Goal: Book appointment/travel/reservation

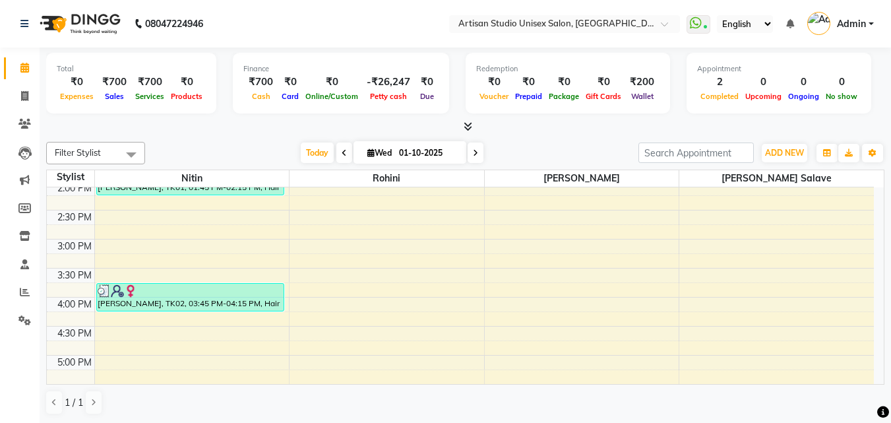
scroll to position [351, 0]
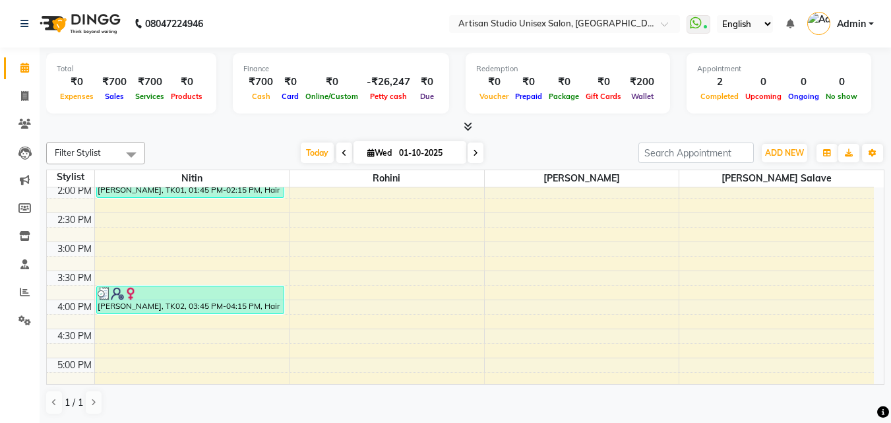
click at [104, 328] on div "8:00 AM 8:30 AM 9:00 AM 9:30 AM 10:00 AM 10:30 AM 11:00 AM 11:30 AM 12:00 PM 12…" at bounding box center [460, 242] width 827 height 812
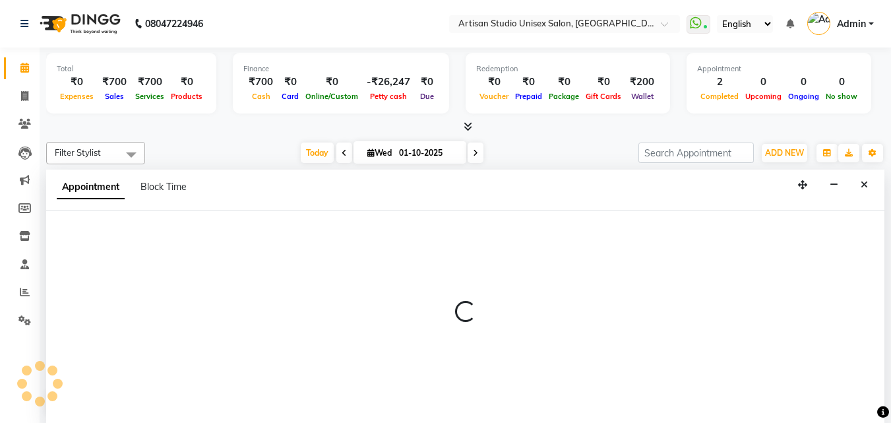
scroll to position [1, 0]
select select "31468"
select select "975"
select select "tentative"
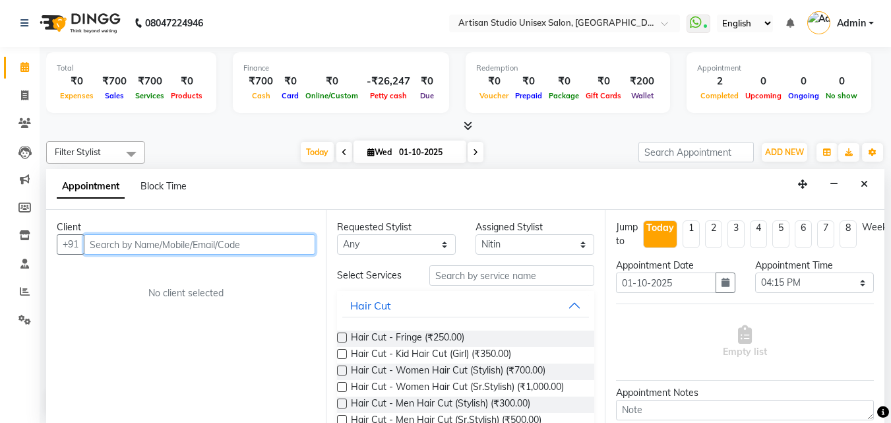
click at [242, 245] on input "text" at bounding box center [199, 244] width 231 height 20
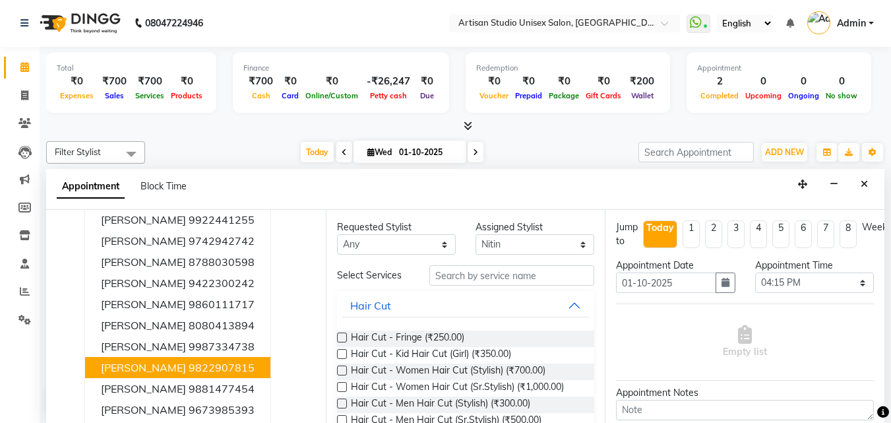
scroll to position [56, 0]
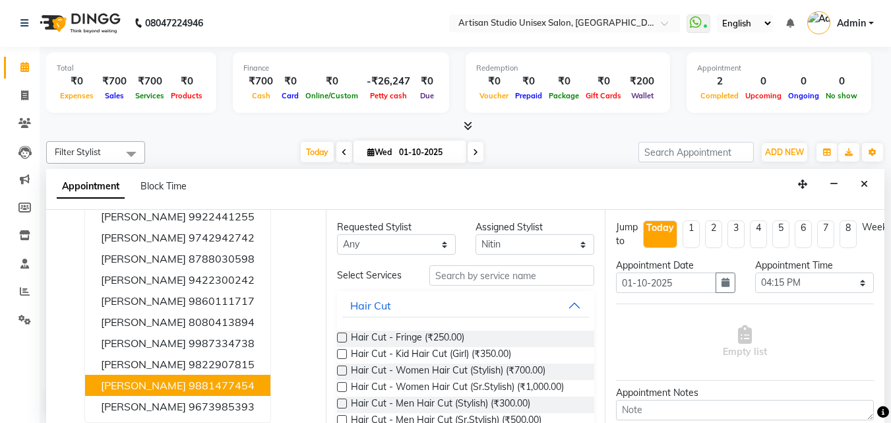
click at [189, 386] on ngb-highlight "9881477454" at bounding box center [222, 384] width 66 height 13
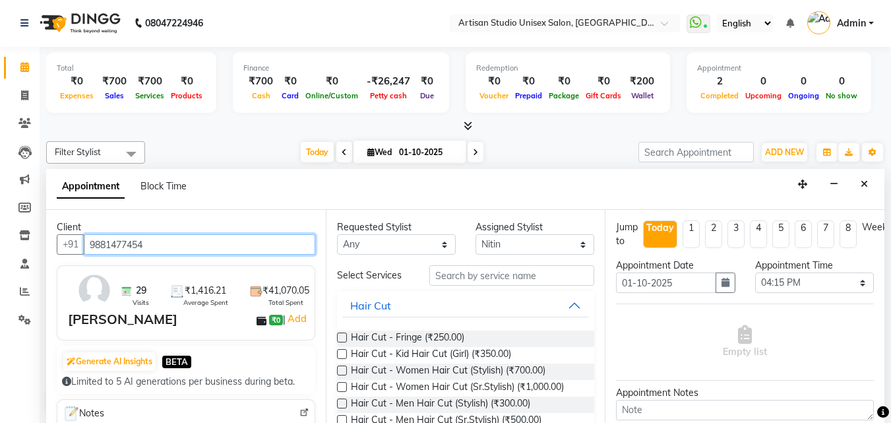
type input "9881477454"
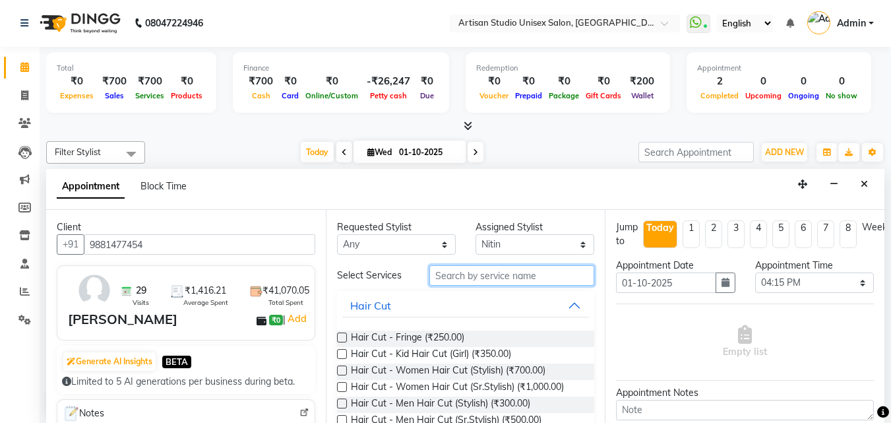
click at [495, 278] on input "text" at bounding box center [511, 275] width 165 height 20
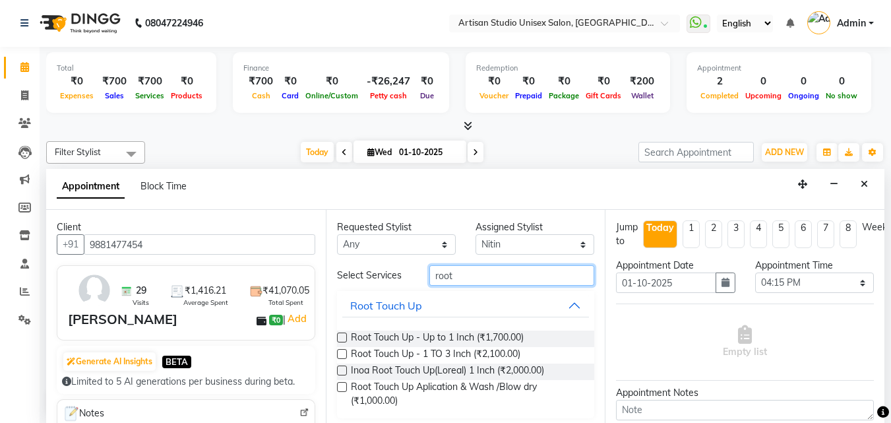
type input "root"
click at [339, 338] on label at bounding box center [342, 337] width 10 height 10
click at [339, 338] on input "checkbox" at bounding box center [341, 338] width 9 height 9
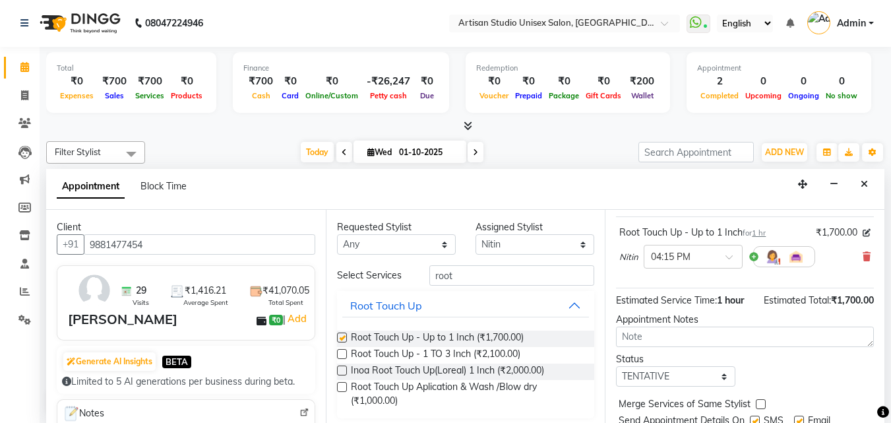
checkbox input "false"
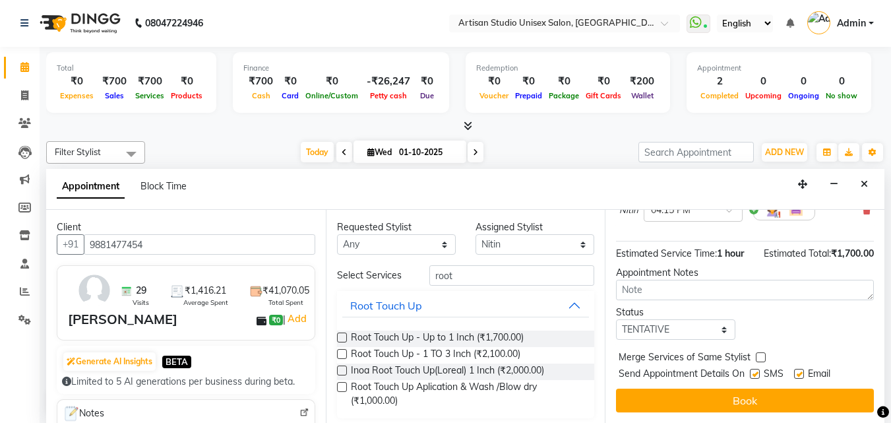
click at [755, 369] on label at bounding box center [755, 374] width 10 height 10
click at [755, 371] on input "checkbox" at bounding box center [754, 375] width 9 height 9
checkbox input "false"
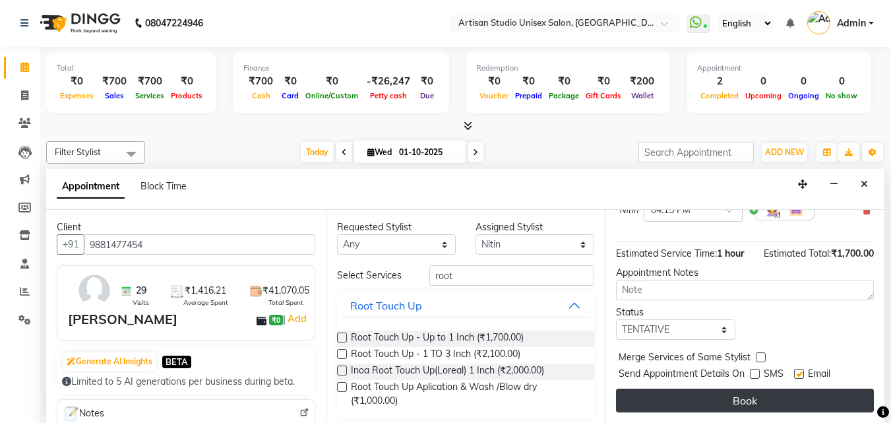
click at [755, 388] on button "Book" at bounding box center [745, 400] width 258 height 24
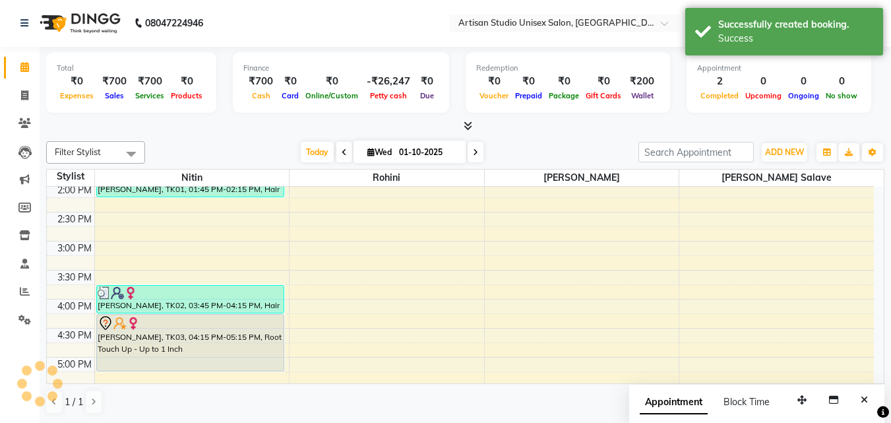
scroll to position [0, 0]
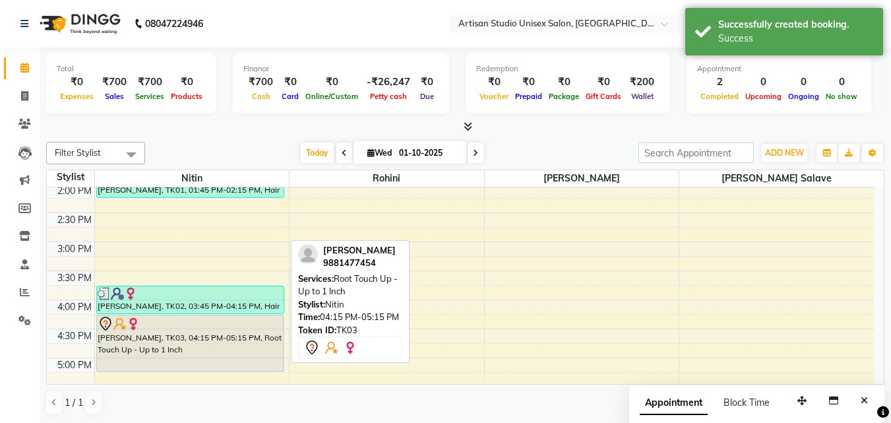
click at [167, 349] on div "[PERSON_NAME], TK03, 04:15 PM-05:15 PM, Root Touch Up - Up to 1 Inch" at bounding box center [190, 343] width 187 height 56
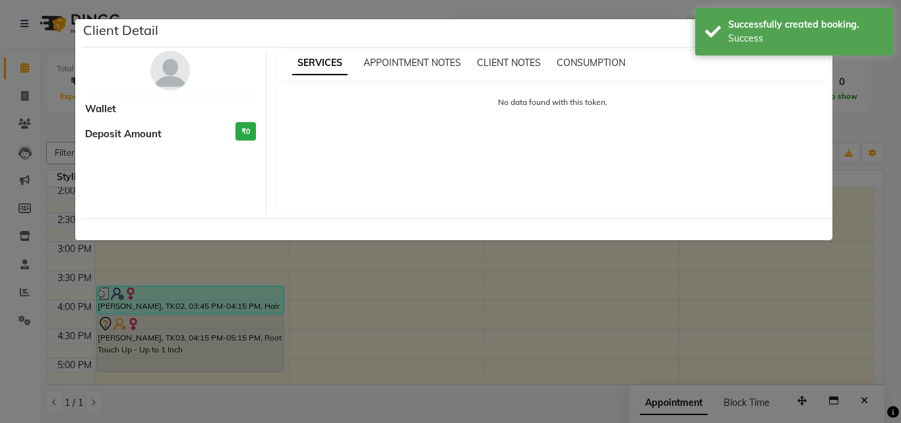
select select "7"
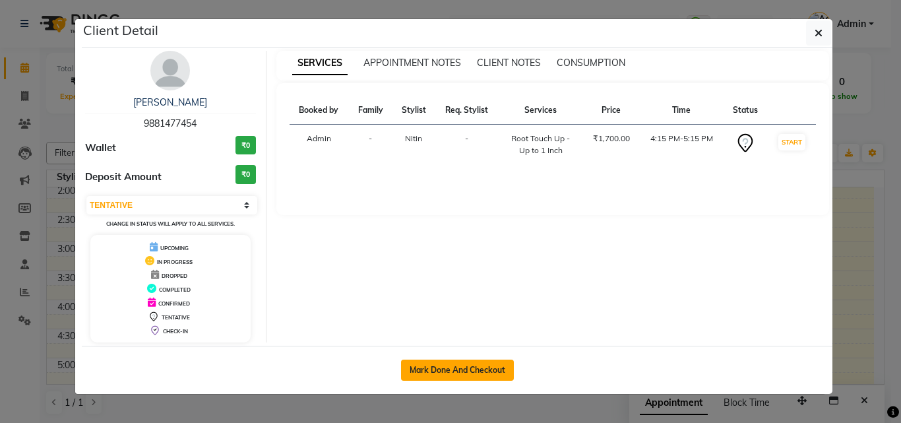
click at [462, 369] on button "Mark Done And Checkout" at bounding box center [457, 369] width 113 height 21
select select "4913"
select select "service"
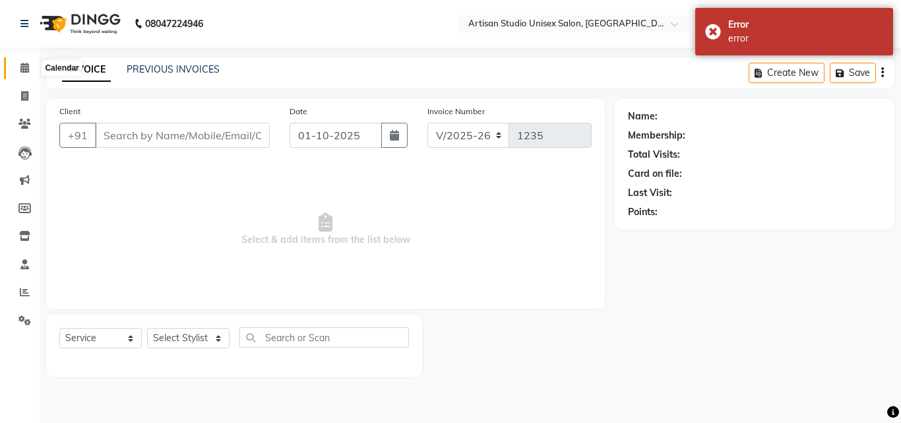
click at [29, 70] on icon at bounding box center [24, 68] width 9 height 10
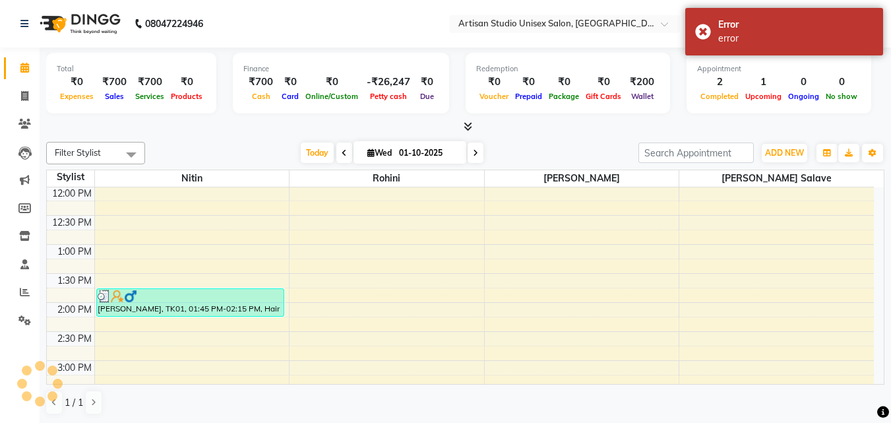
scroll to position [330, 0]
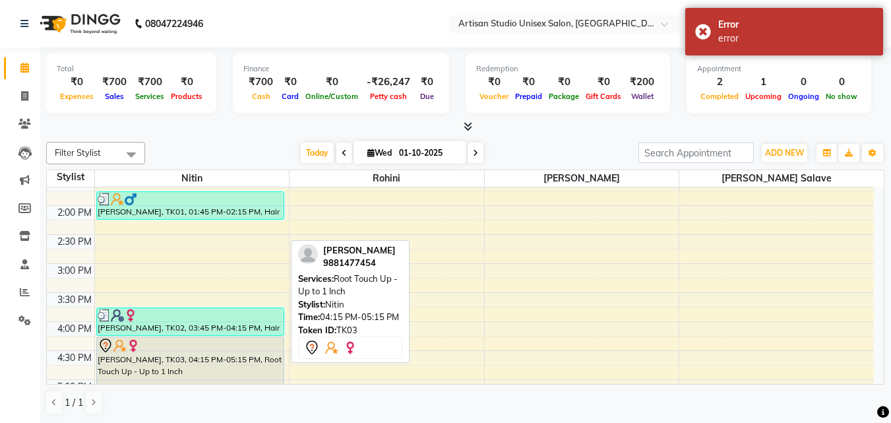
click at [224, 348] on div at bounding box center [190, 346] width 185 height 16
select select "7"
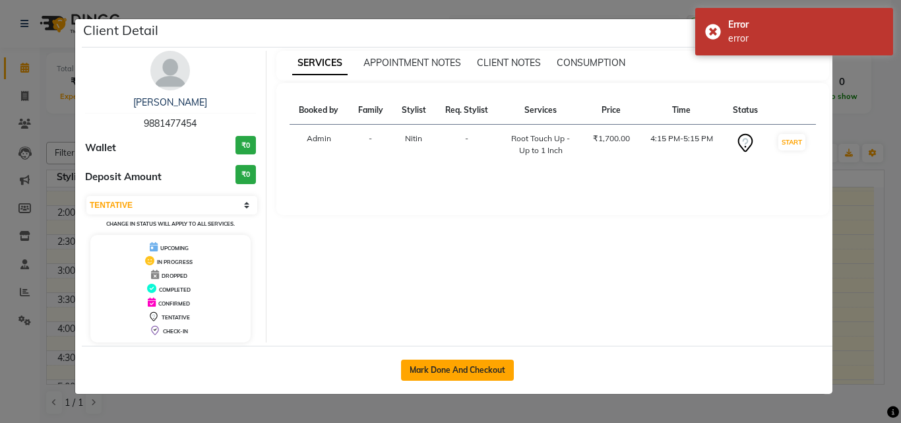
click at [466, 361] on button "Mark Done And Checkout" at bounding box center [457, 369] width 113 height 21
select select "4913"
select select "service"
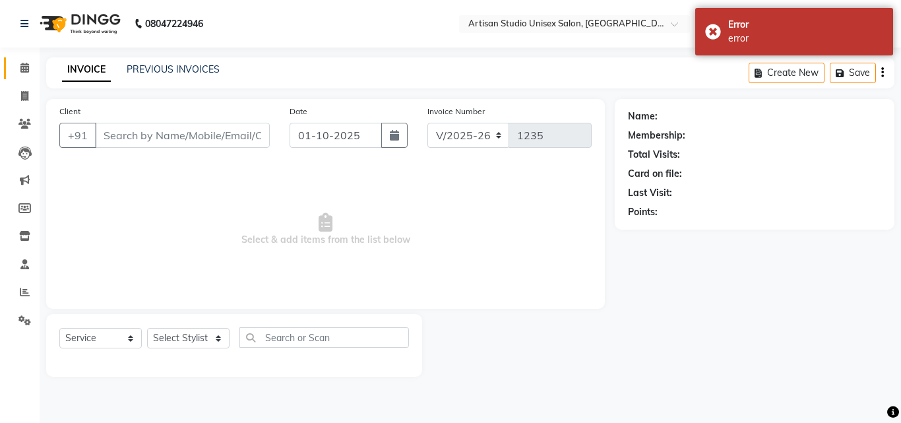
type input "9881477454"
select select "31468"
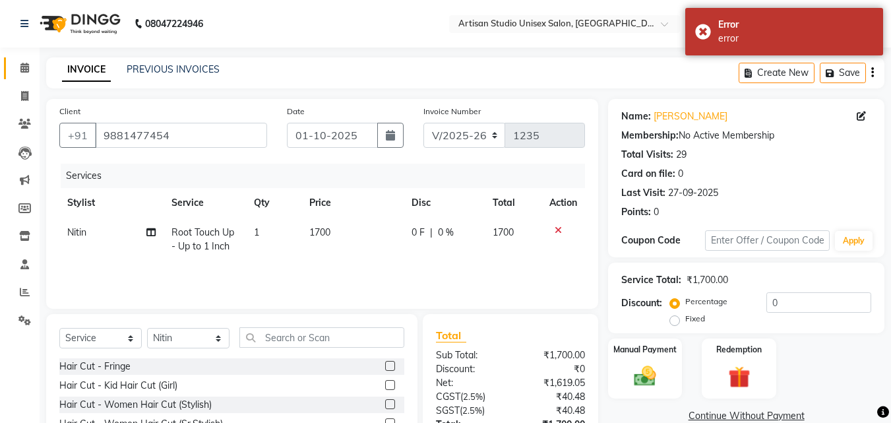
scroll to position [106, 0]
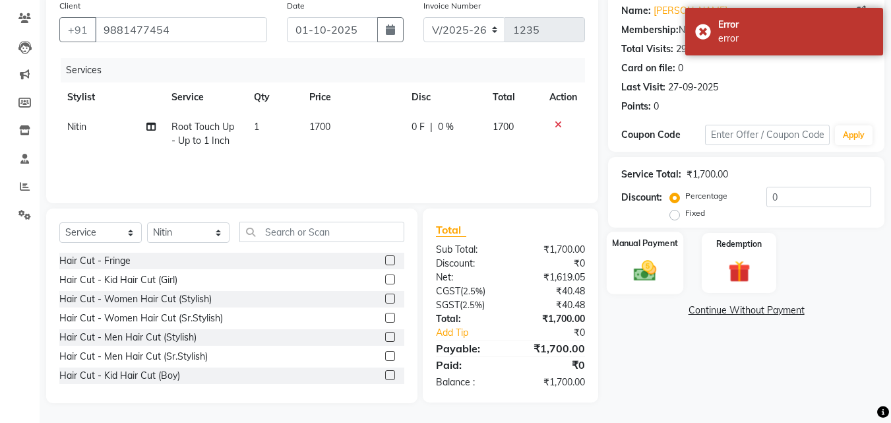
drag, startPoint x: 638, startPoint y: 246, endPoint x: 676, endPoint y: 283, distance: 53.2
click at [638, 245] on label "Manual Payment" at bounding box center [645, 243] width 66 height 13
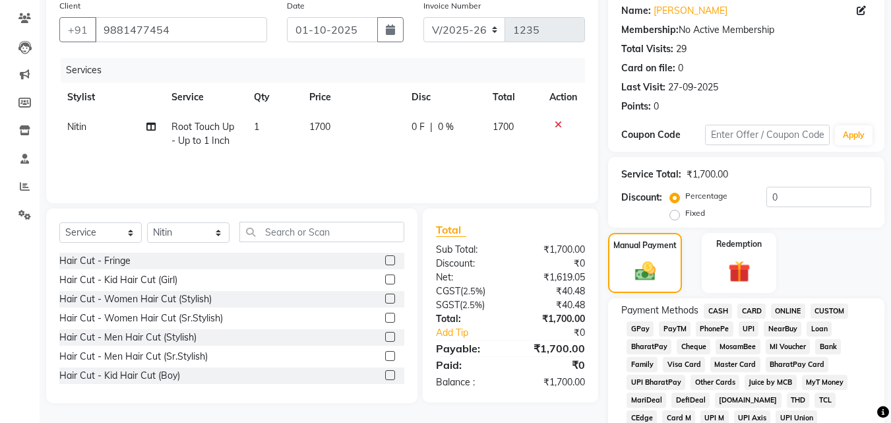
click at [719, 312] on span "CASH" at bounding box center [718, 310] width 28 height 15
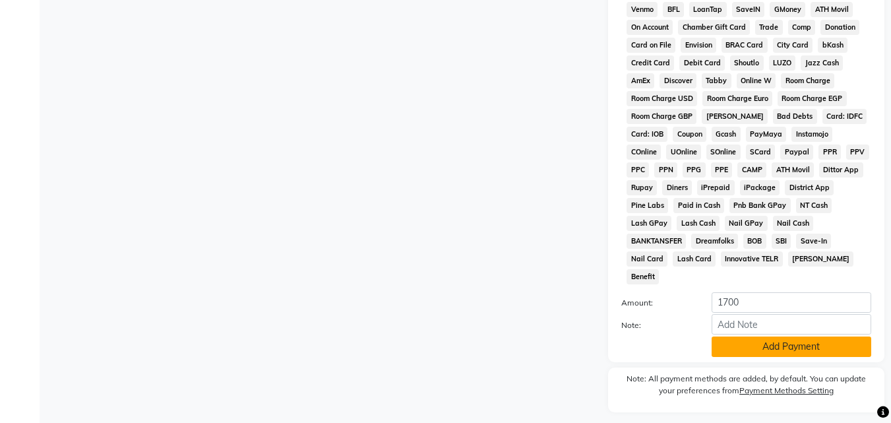
click at [734, 336] on button "Add Payment" at bounding box center [791, 346] width 160 height 20
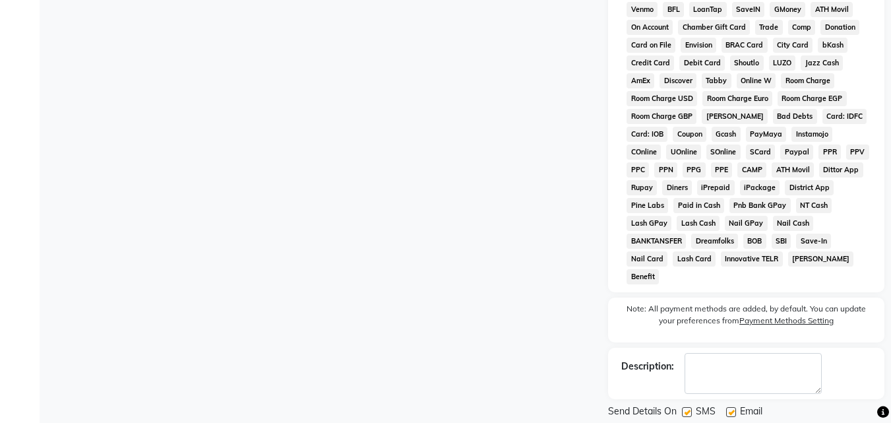
scroll to position [590, 0]
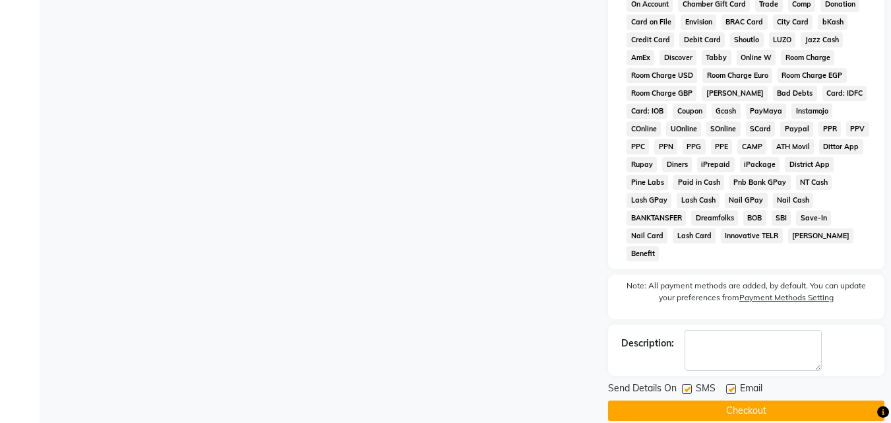
click at [690, 384] on label at bounding box center [687, 389] width 10 height 10
click at [690, 385] on input "checkbox" at bounding box center [686, 389] width 9 height 9
checkbox input "false"
click at [709, 400] on button "Checkout" at bounding box center [746, 410] width 276 height 20
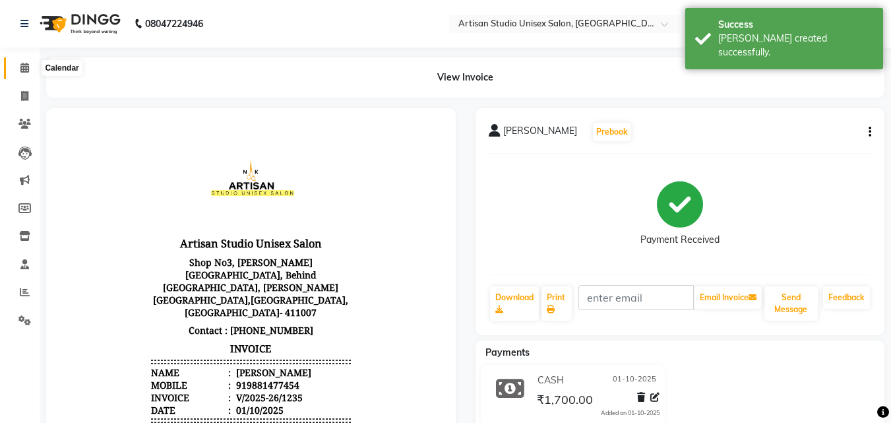
click at [24, 68] on icon at bounding box center [24, 68] width 9 height 10
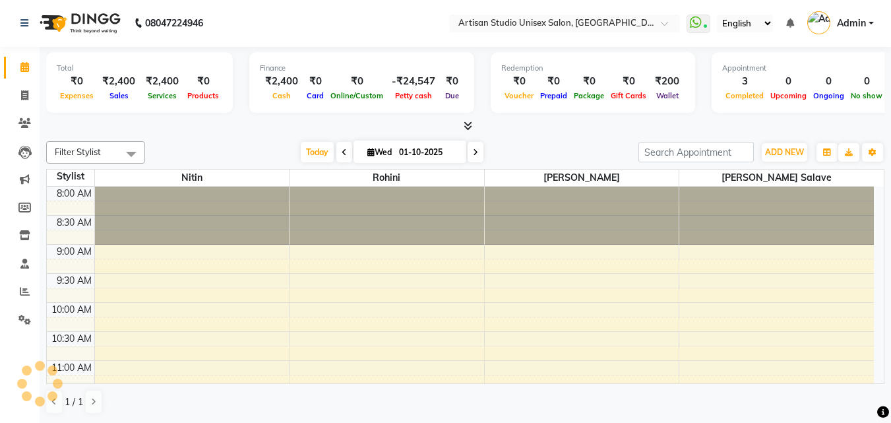
click at [469, 123] on icon at bounding box center [468, 126] width 9 height 10
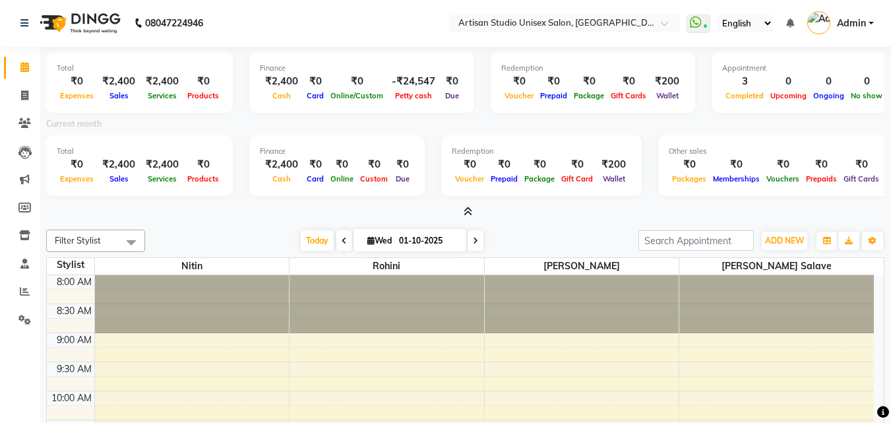
click at [466, 214] on icon at bounding box center [468, 211] width 9 height 10
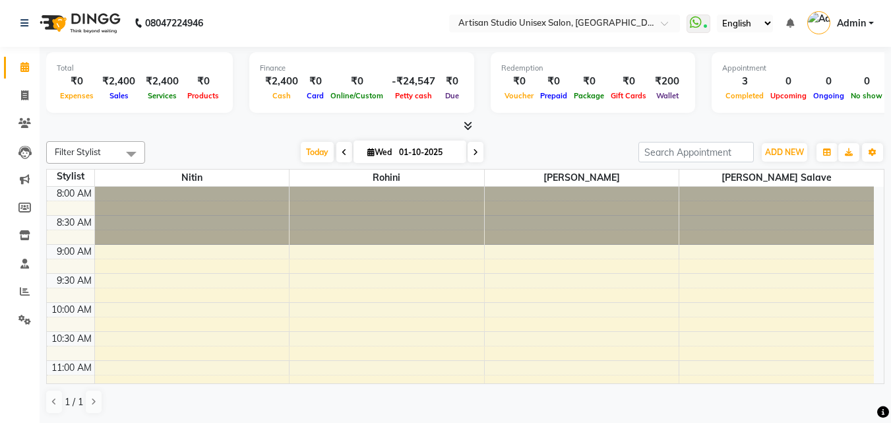
click at [468, 123] on icon at bounding box center [468, 126] width 9 height 10
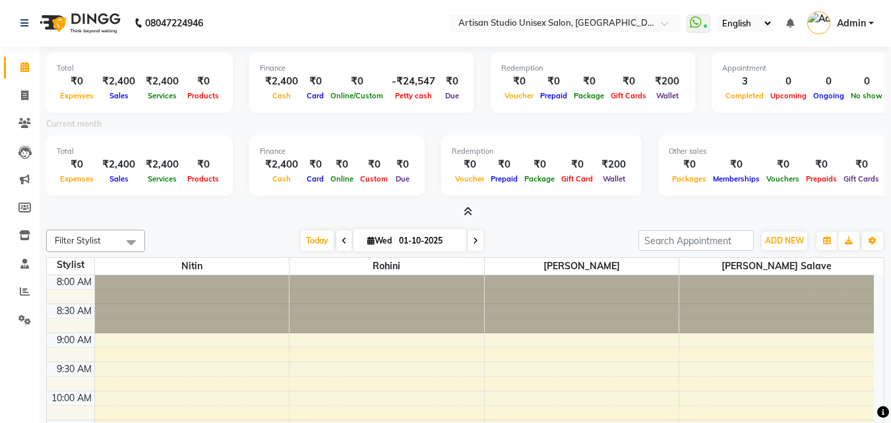
click at [466, 210] on icon at bounding box center [468, 211] width 9 height 10
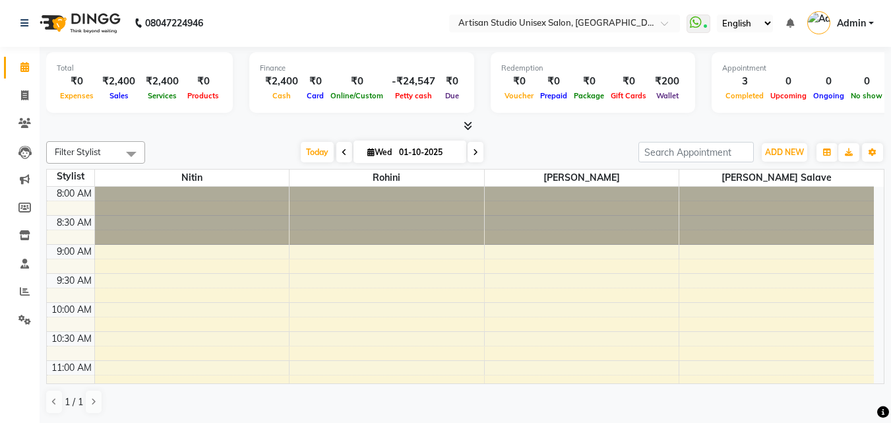
click at [471, 197] on div at bounding box center [386, 216] width 195 height 58
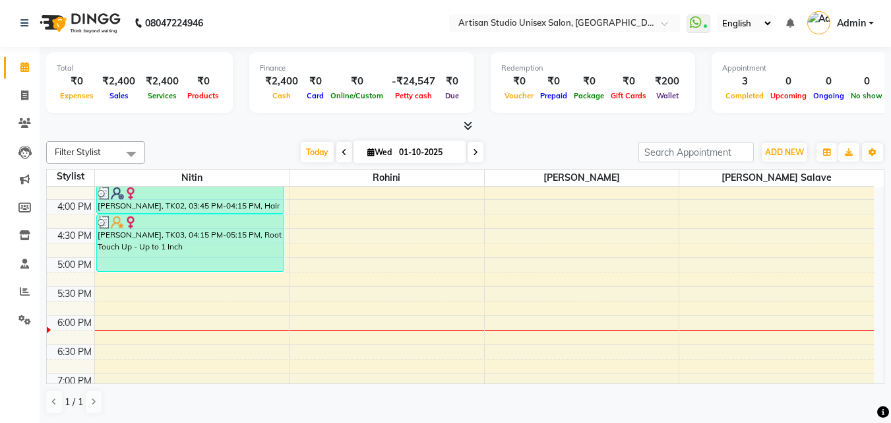
scroll to position [417, 0]
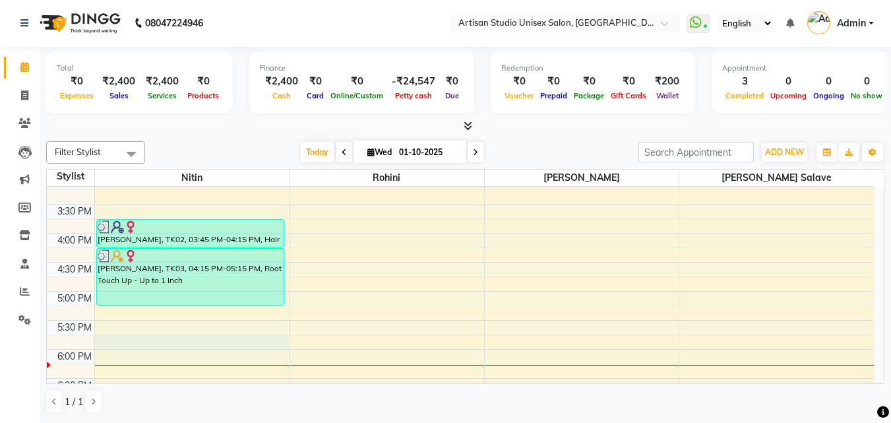
click at [107, 335] on div "8:00 AM 8:30 AM 9:00 AM 9:30 AM 10:00 AM 10:30 AM 11:00 AM 11:30 AM 12:00 PM 12…" at bounding box center [460, 175] width 827 height 812
select select "31468"
select select "tentative"
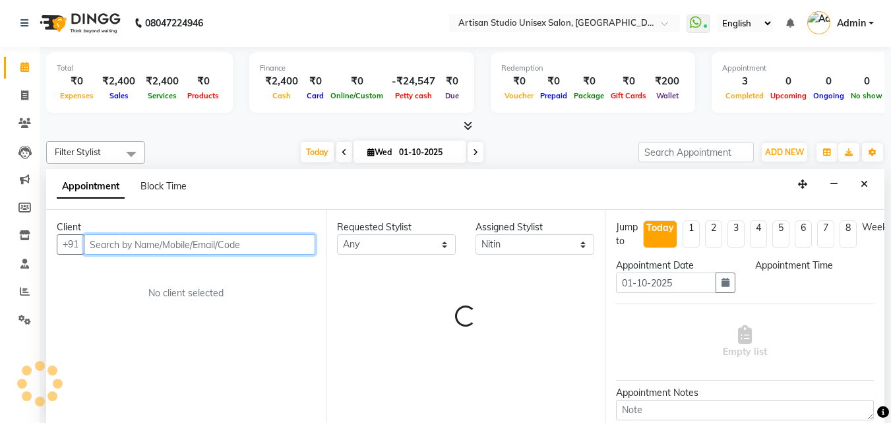
select select "1065"
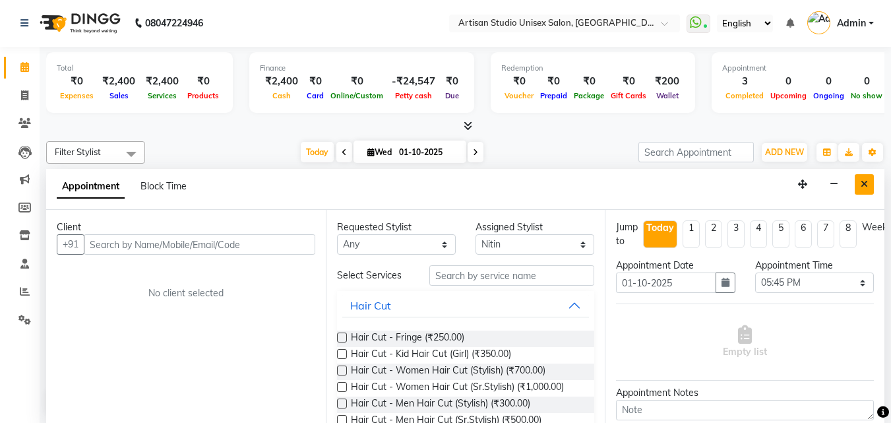
click at [868, 181] on button "Close" at bounding box center [864, 184] width 19 height 20
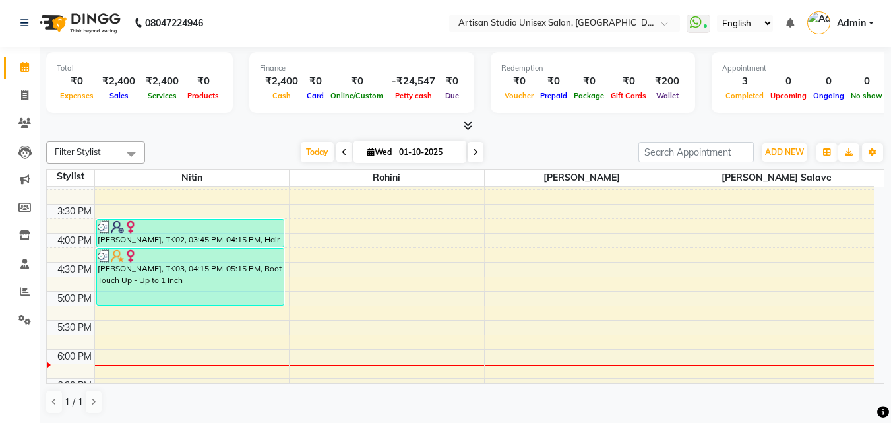
click at [107, 331] on div "8:00 AM 8:30 AM 9:00 AM 9:30 AM 10:00 AM 10:30 AM 11:00 AM 11:30 AM 12:00 PM 12…" at bounding box center [460, 175] width 827 height 812
select select "31468"
select select "tentative"
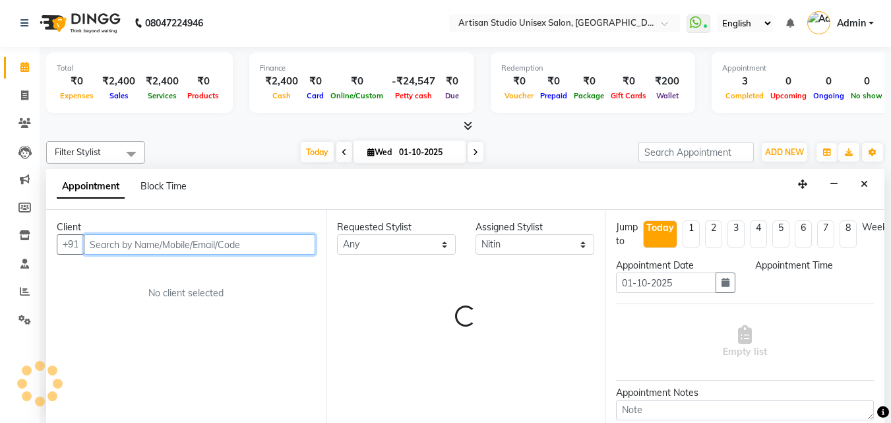
select select "1050"
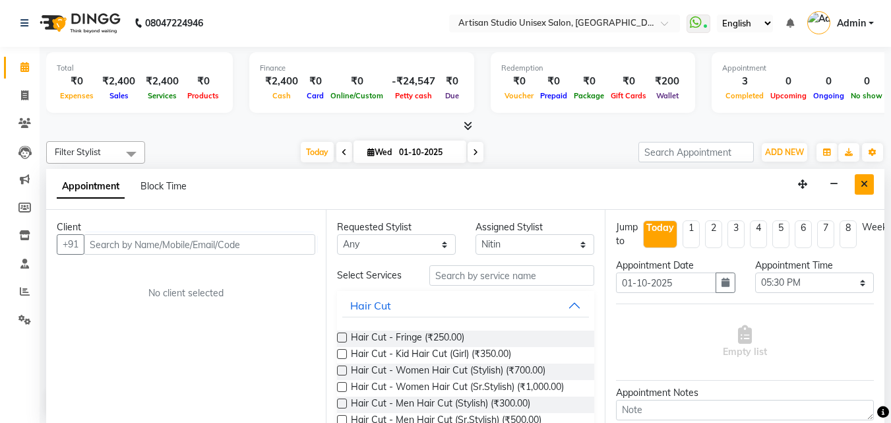
click at [859, 183] on button "Close" at bounding box center [864, 184] width 19 height 20
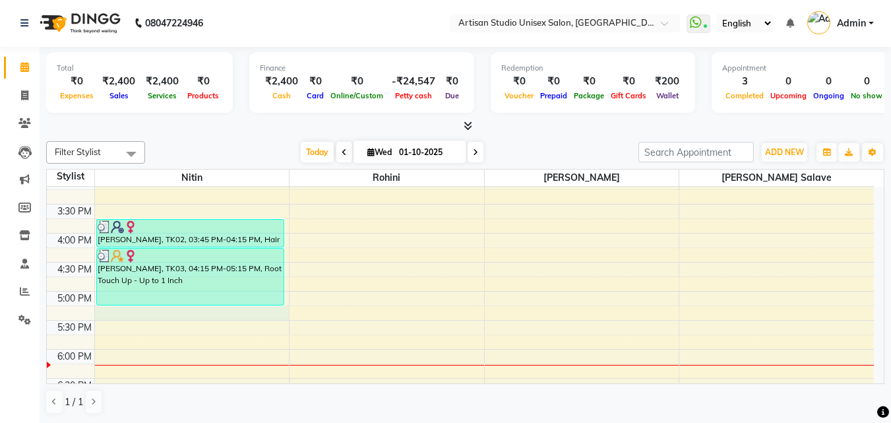
click at [107, 318] on div "8:00 AM 8:30 AM 9:00 AM 9:30 AM 10:00 AM 10:30 AM 11:00 AM 11:30 AM 12:00 PM 12…" at bounding box center [460, 175] width 827 height 812
select select "31468"
select select "1035"
select select "tentative"
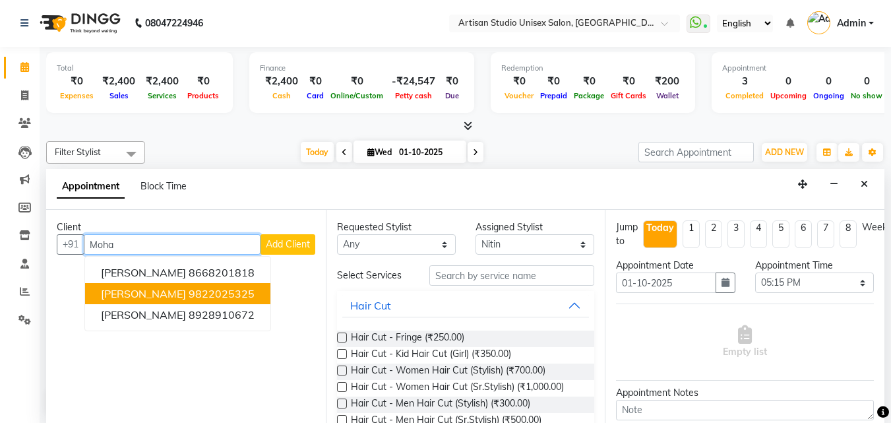
click at [204, 300] on ngb-highlight "9822025325" at bounding box center [222, 293] width 66 height 13
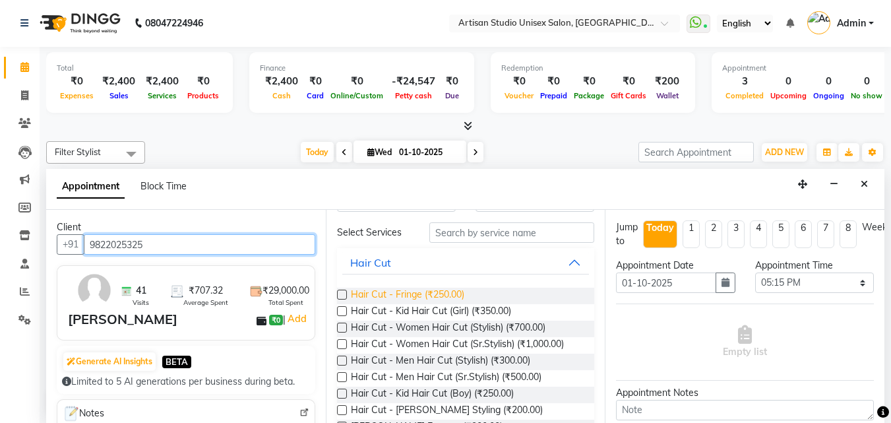
scroll to position [66, 0]
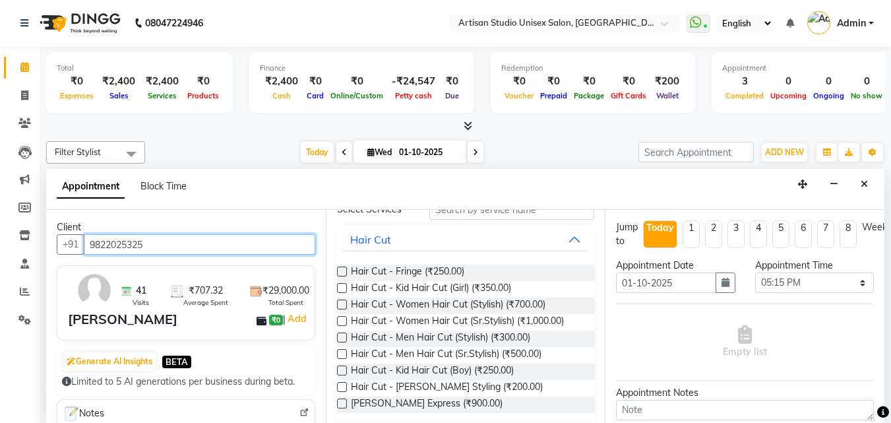
type input "9822025325"
drag, startPoint x: 338, startPoint y: 351, endPoint x: 562, endPoint y: 359, distance: 225.0
click at [338, 351] on label at bounding box center [342, 354] width 10 height 10
click at [338, 351] on input "checkbox" at bounding box center [341, 355] width 9 height 9
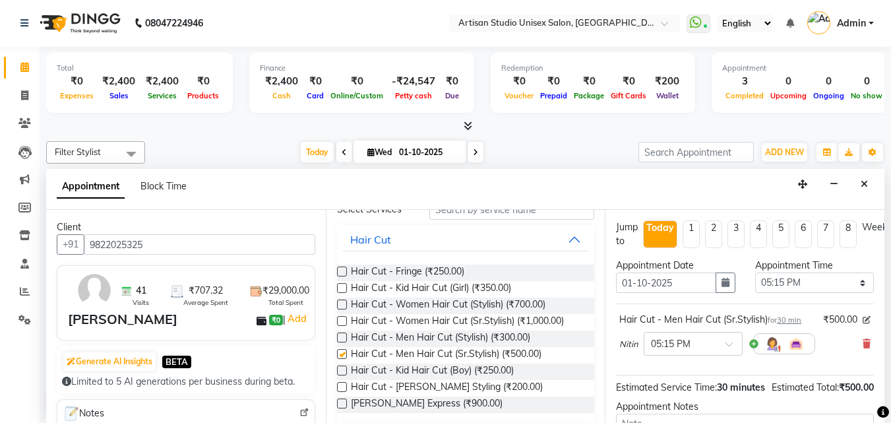
checkbox input "false"
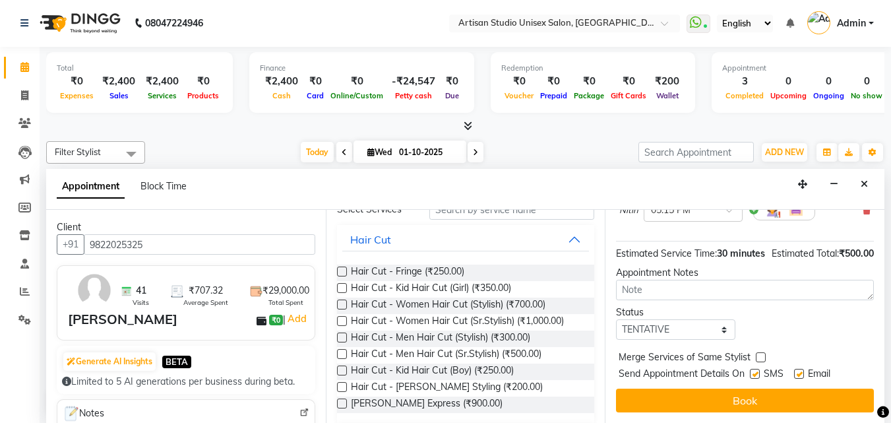
click at [756, 369] on label at bounding box center [755, 374] width 10 height 10
click at [756, 371] on input "checkbox" at bounding box center [754, 375] width 9 height 9
checkbox input "false"
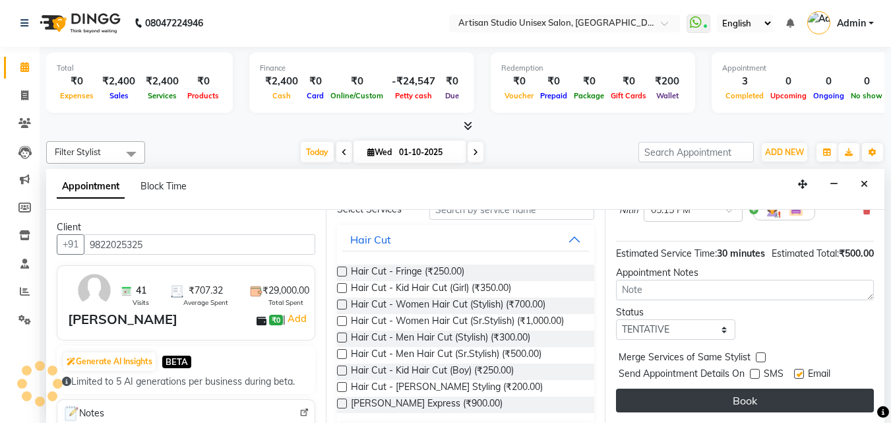
click at [760, 388] on button "Book" at bounding box center [745, 400] width 258 height 24
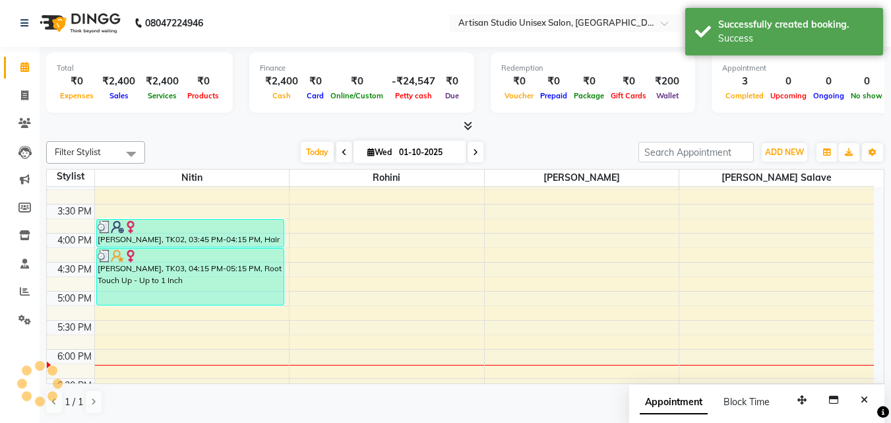
scroll to position [0, 0]
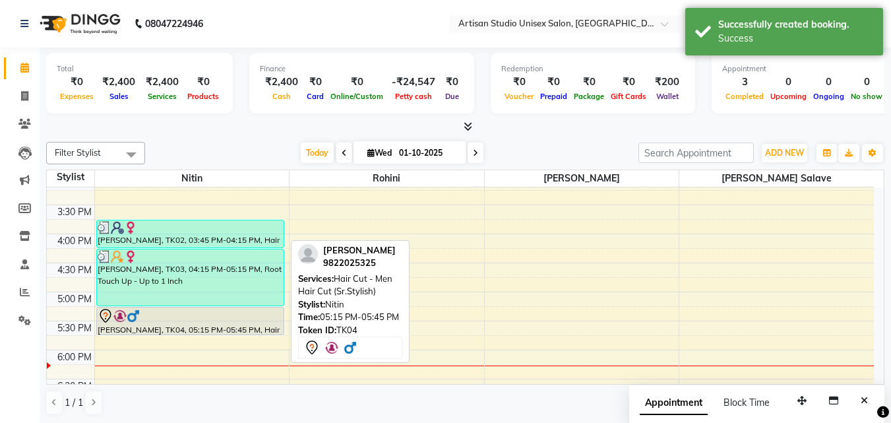
click at [249, 330] on div "[PERSON_NAME], TK04, 05:15 PM-05:45 PM, Hair Cut - Men Hair Cut (Sr.Stylish)" at bounding box center [190, 320] width 187 height 27
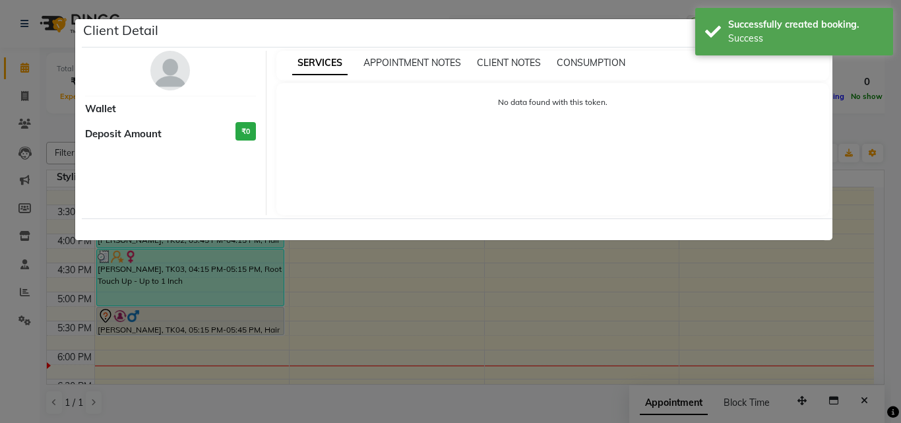
select select "7"
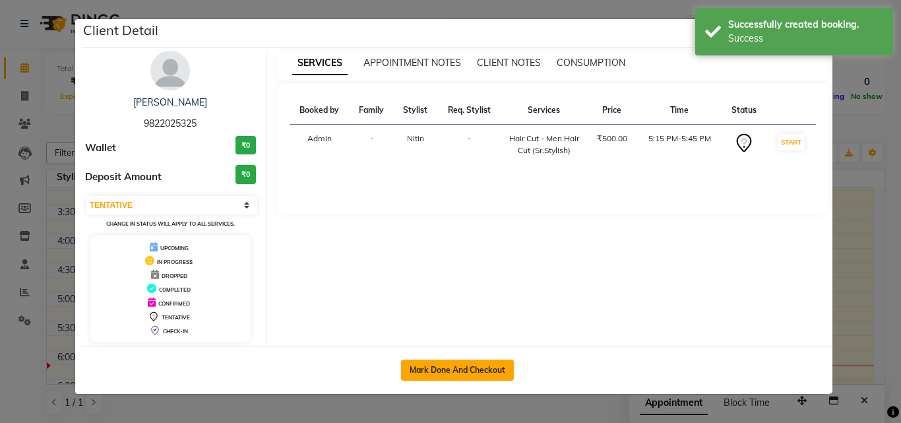
click at [406, 364] on button "Mark Done And Checkout" at bounding box center [457, 369] width 113 height 21
select select "4913"
select select "service"
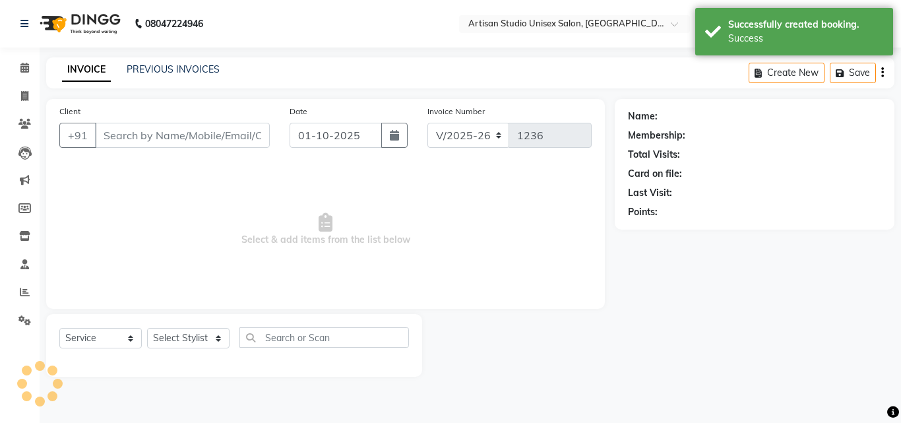
type input "9822025325"
select select "31468"
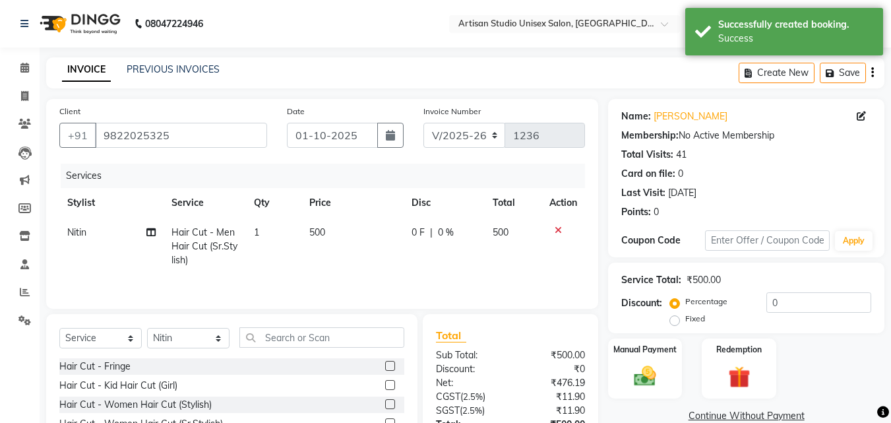
click at [313, 229] on span "500" at bounding box center [317, 232] width 16 height 12
select select "31468"
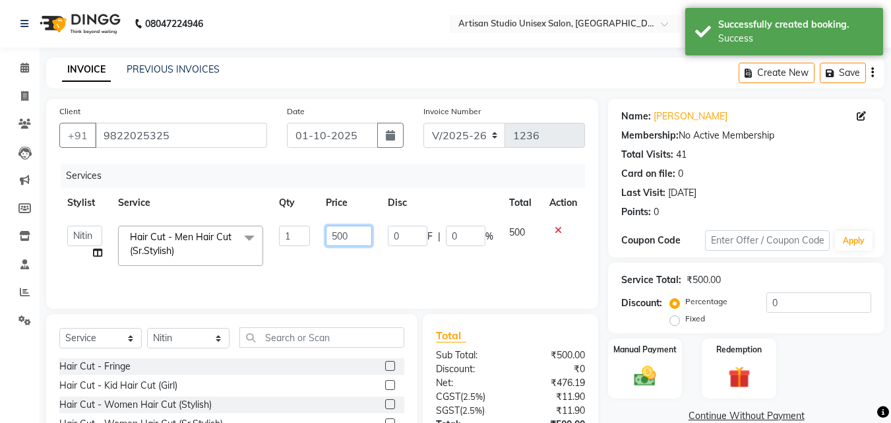
click at [338, 235] on input "500" at bounding box center [348, 236] width 45 height 20
type input "700"
click at [793, 157] on div "Total Visits: 41" at bounding box center [746, 155] width 250 height 14
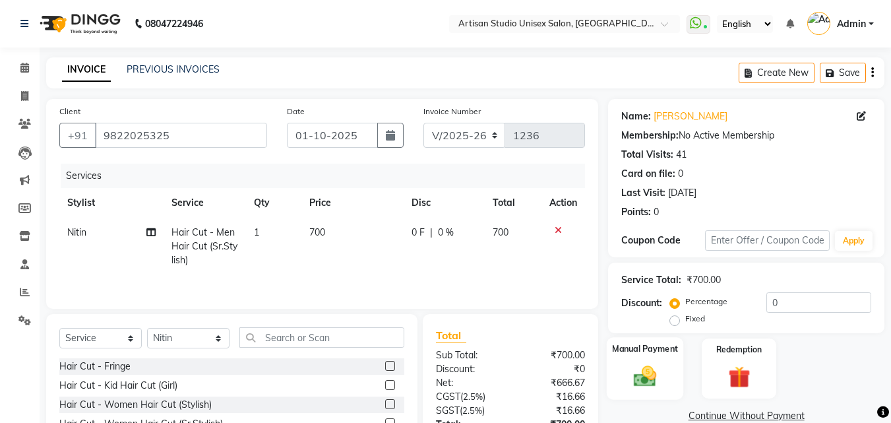
click at [642, 365] on img at bounding box center [644, 376] width 37 height 26
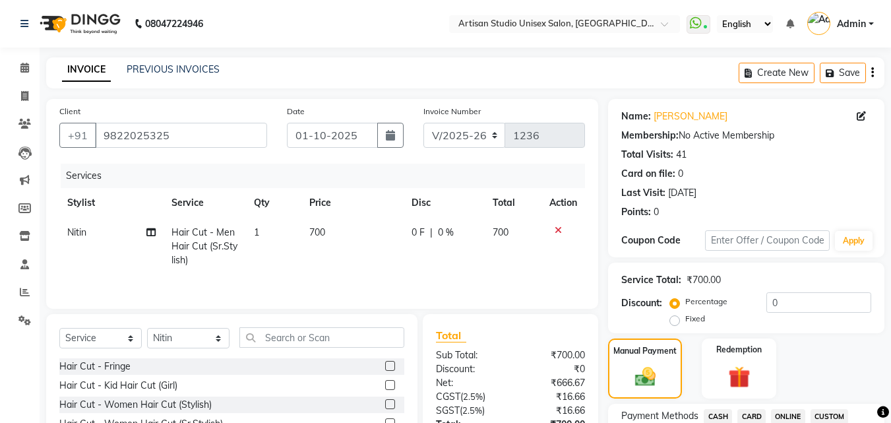
scroll to position [264, 0]
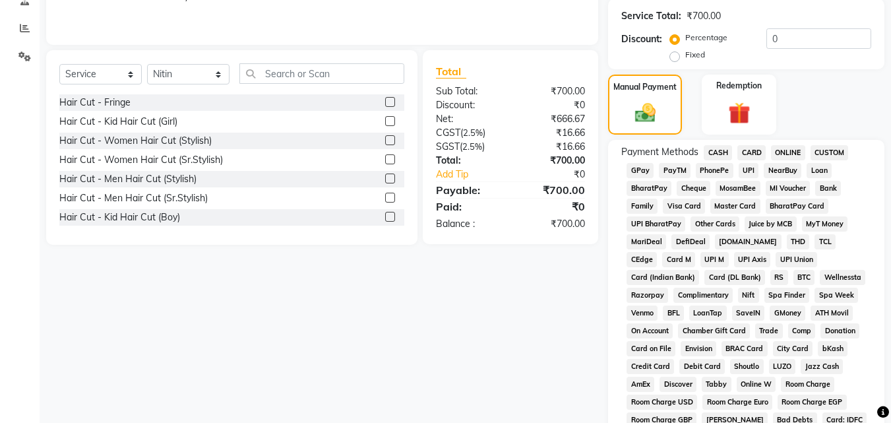
click at [715, 151] on span "CASH" at bounding box center [718, 152] width 28 height 15
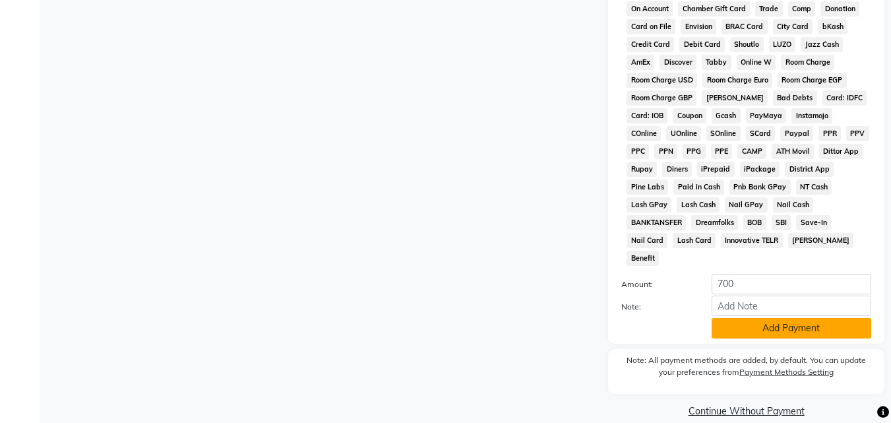
click at [777, 318] on button "Add Payment" at bounding box center [791, 328] width 160 height 20
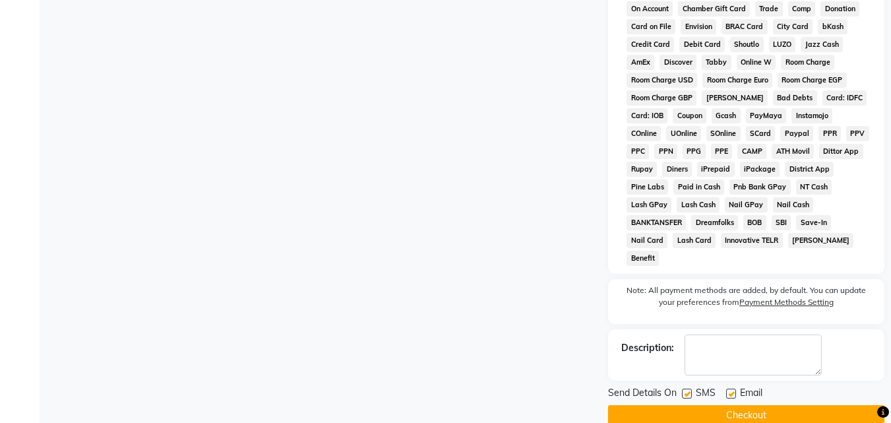
scroll to position [590, 0]
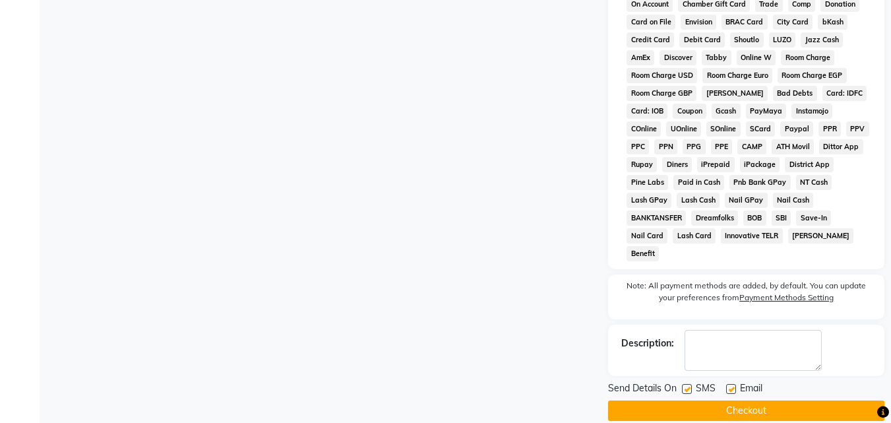
click at [689, 400] on button "Checkout" at bounding box center [746, 410] width 276 height 20
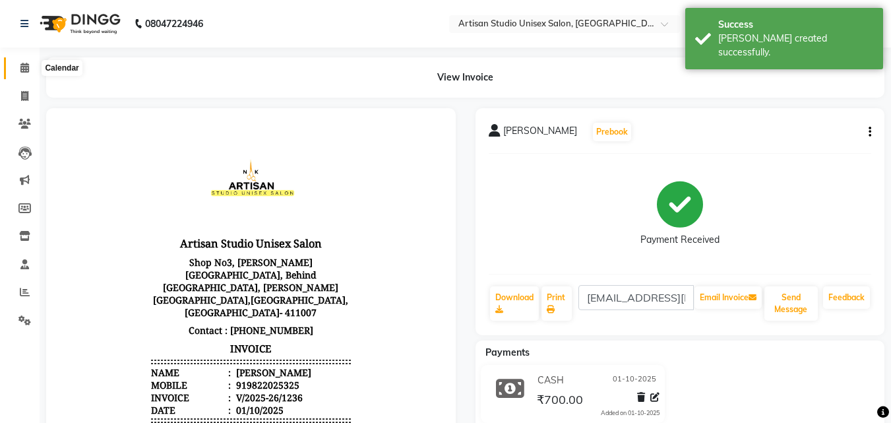
click at [22, 69] on icon at bounding box center [24, 68] width 9 height 10
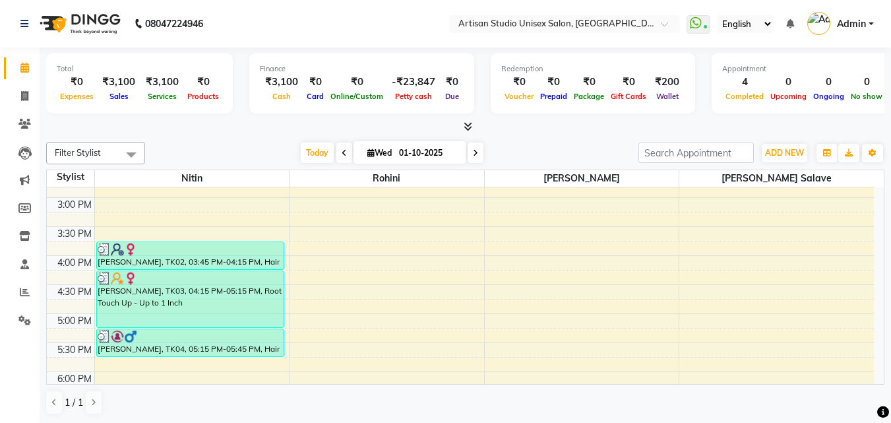
scroll to position [528, 0]
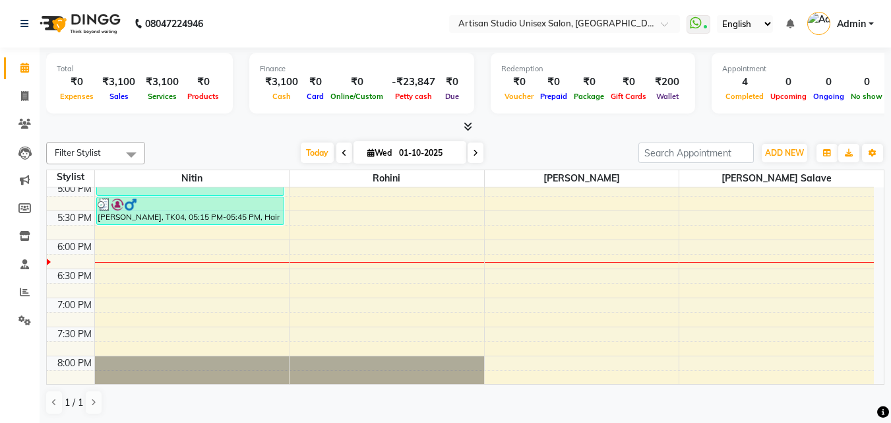
click at [576, 241] on div "8:00 AM 8:30 AM 9:00 AM 9:30 AM 10:00 AM 10:30 AM 11:00 AM 11:30 AM 12:00 PM 12…" at bounding box center [460, 66] width 827 height 812
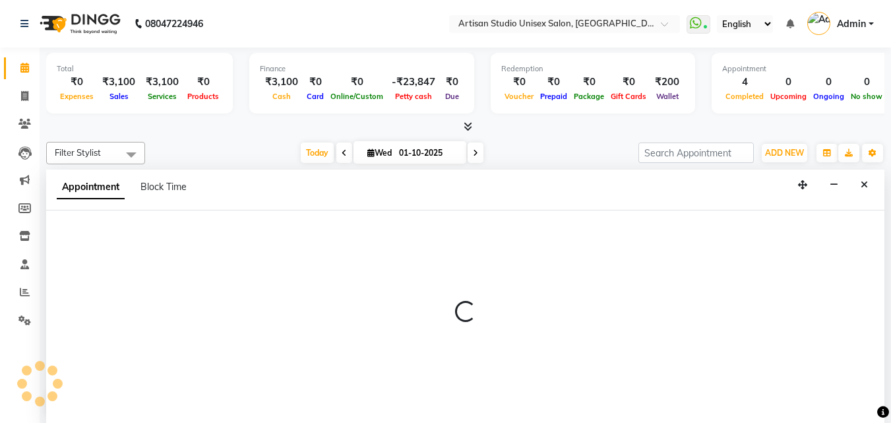
scroll to position [1, 0]
select select "51857"
select select "1080"
select select "tentative"
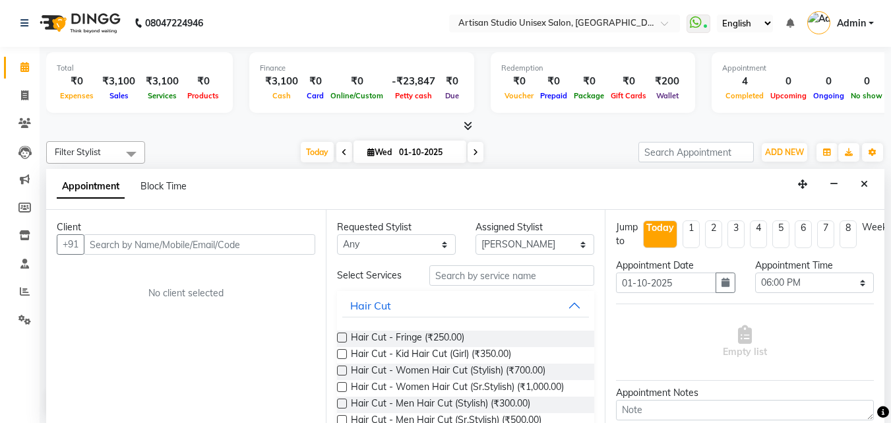
click at [260, 240] on input "text" at bounding box center [199, 244] width 231 height 20
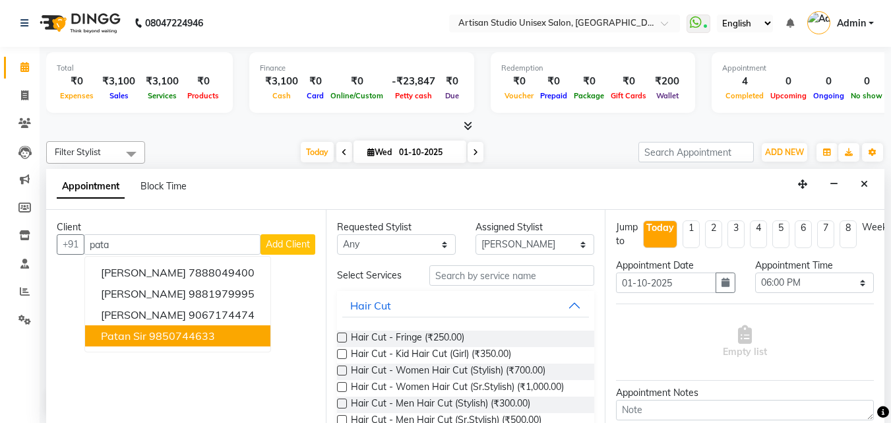
click at [187, 334] on ngb-highlight "9850744633" at bounding box center [182, 335] width 66 height 13
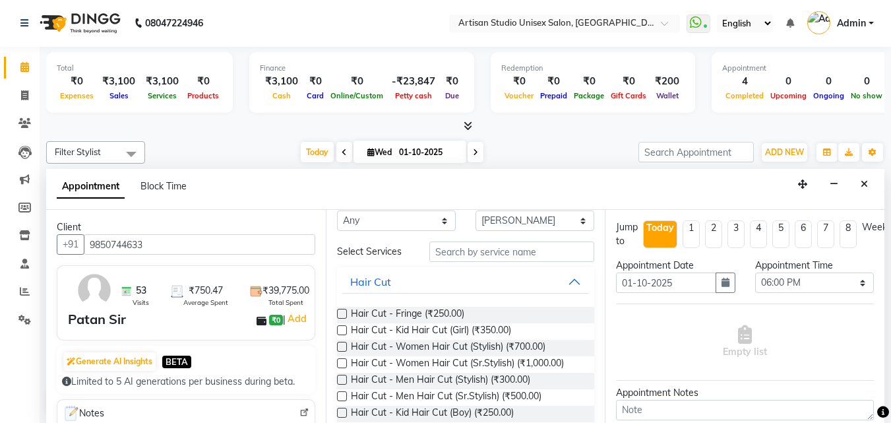
scroll to position [0, 0]
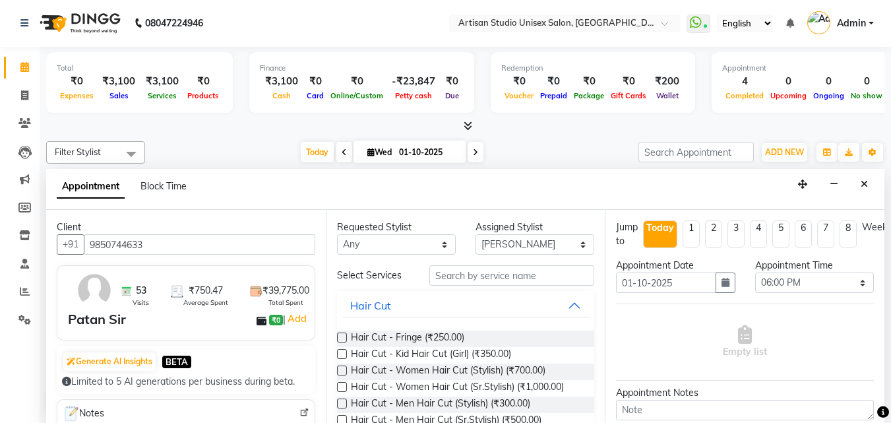
type input "9850744633"
click at [468, 273] on input "text" at bounding box center [511, 275] width 165 height 20
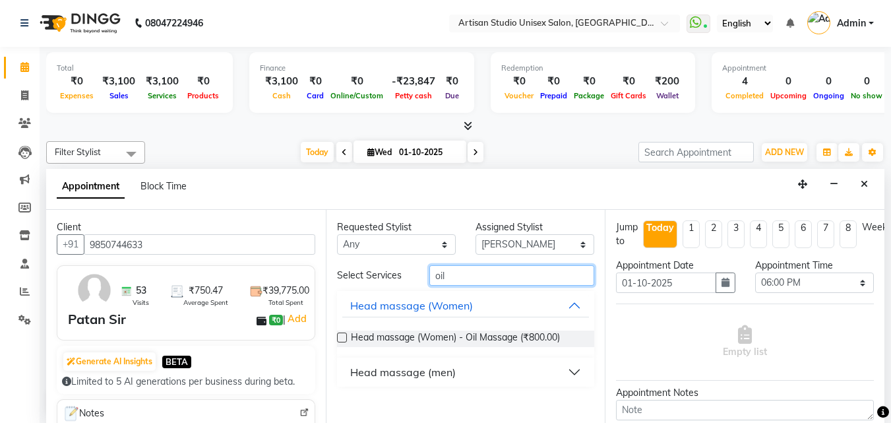
type input "oil"
click at [574, 367] on button "Head massage (men)" at bounding box center [465, 372] width 247 height 24
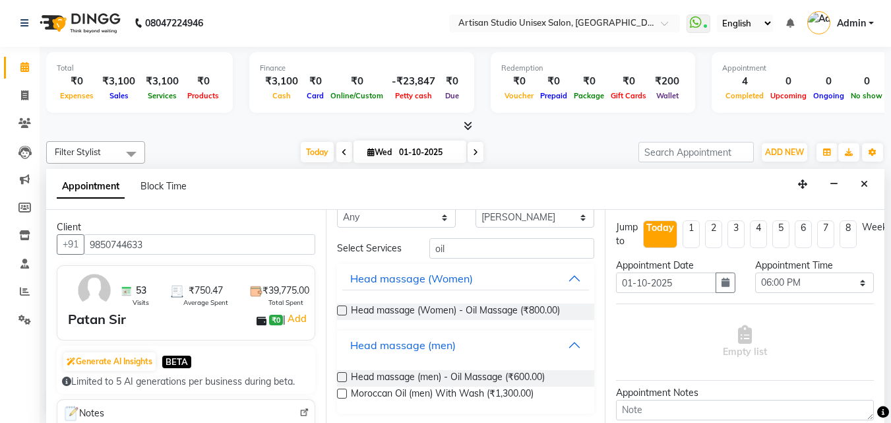
scroll to position [28, 0]
click at [497, 391] on span "Moroccan Oil (men) With Wash (₹1,300.00)" at bounding box center [442, 393] width 183 height 16
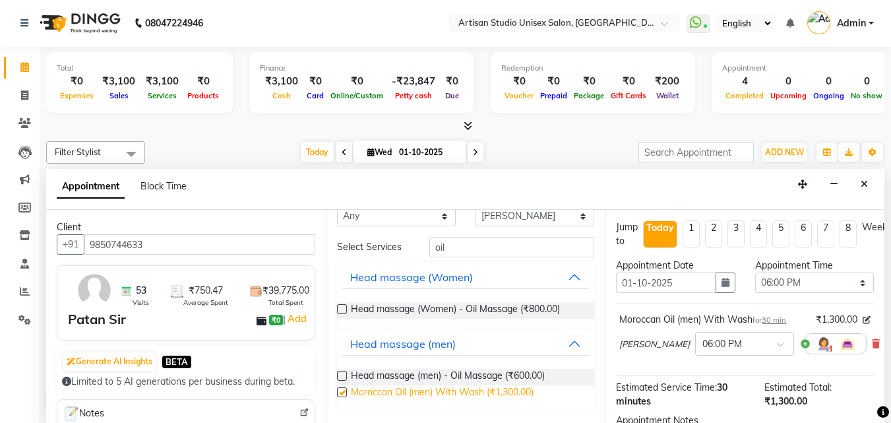
checkbox input "false"
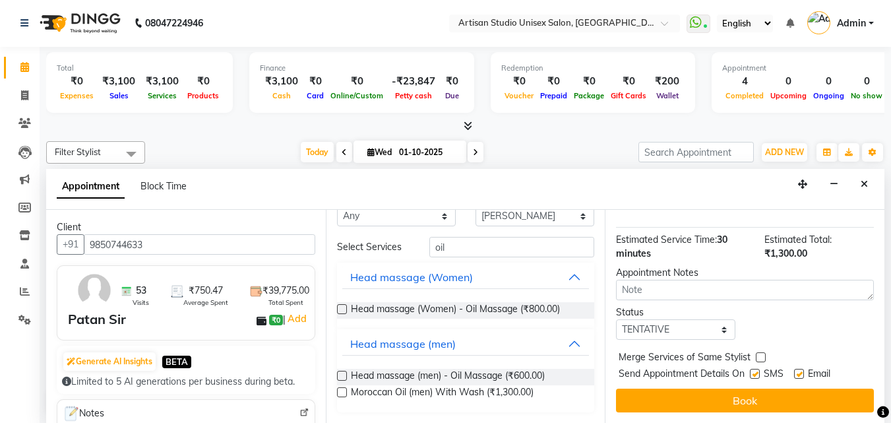
scroll to position [158, 0]
click at [758, 369] on label at bounding box center [755, 374] width 10 height 10
click at [758, 371] on input "checkbox" at bounding box center [754, 375] width 9 height 9
checkbox input "false"
click at [804, 369] on label at bounding box center [799, 374] width 10 height 10
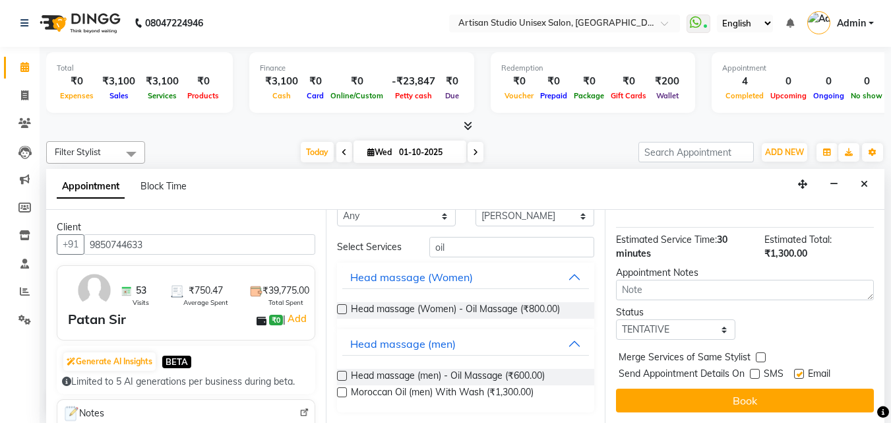
click at [802, 371] on input "checkbox" at bounding box center [798, 375] width 9 height 9
checkbox input "false"
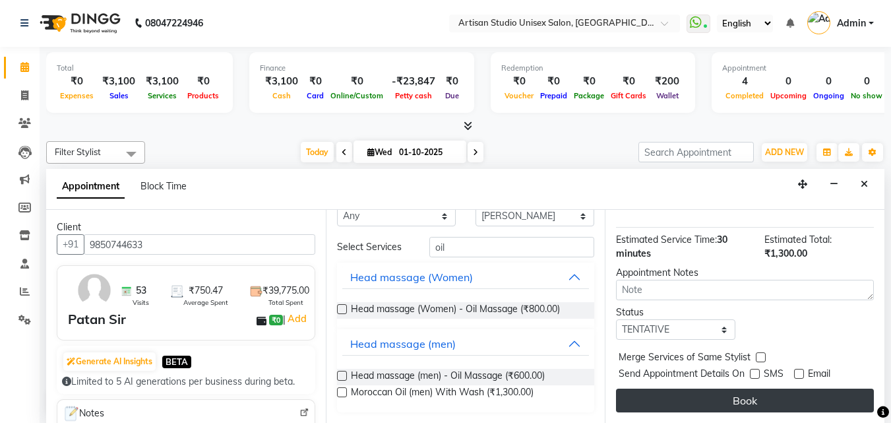
click at [795, 388] on button "Book" at bounding box center [745, 400] width 258 height 24
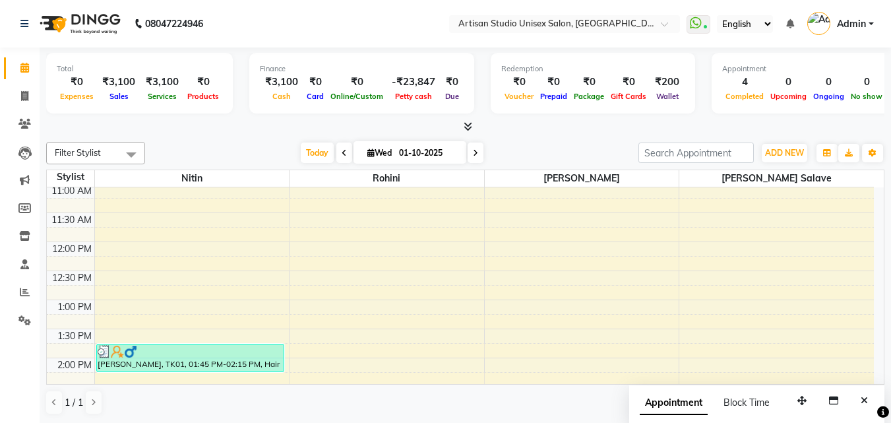
scroll to position [132, 0]
